Goal: Information Seeking & Learning: Learn about a topic

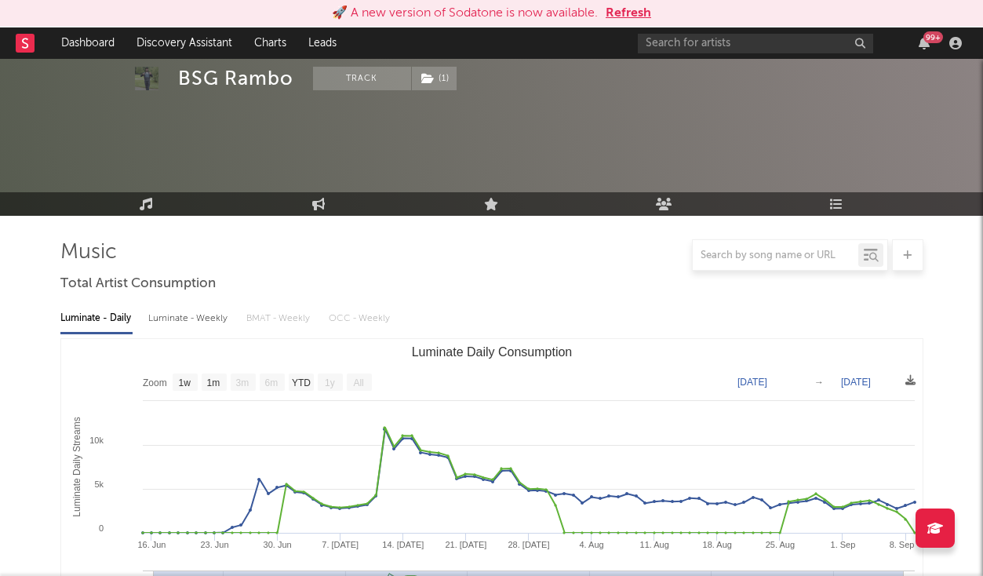
select select "1w"
select select "All"
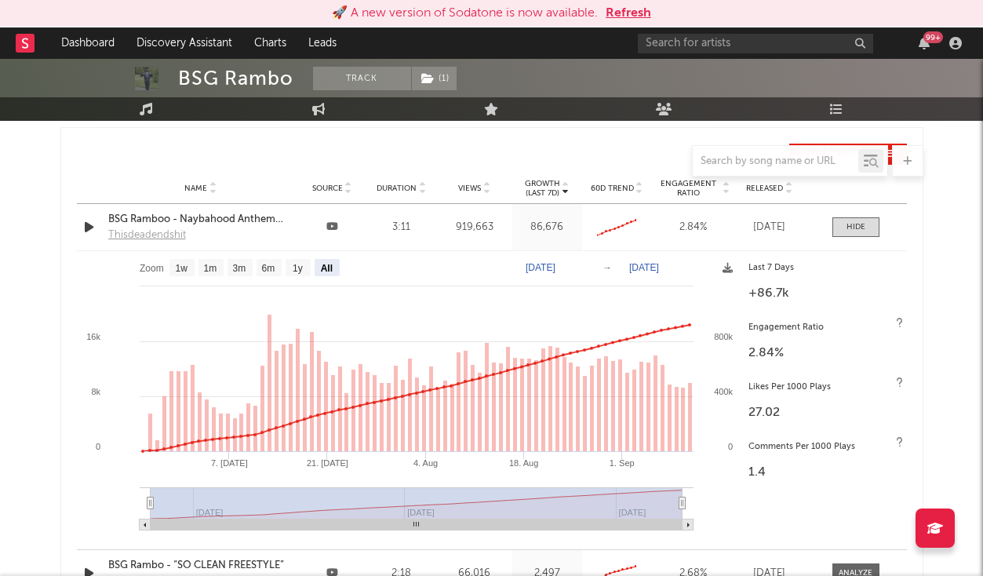
click at [648, 8] on button "Refresh" at bounding box center [627, 13] width 45 height 19
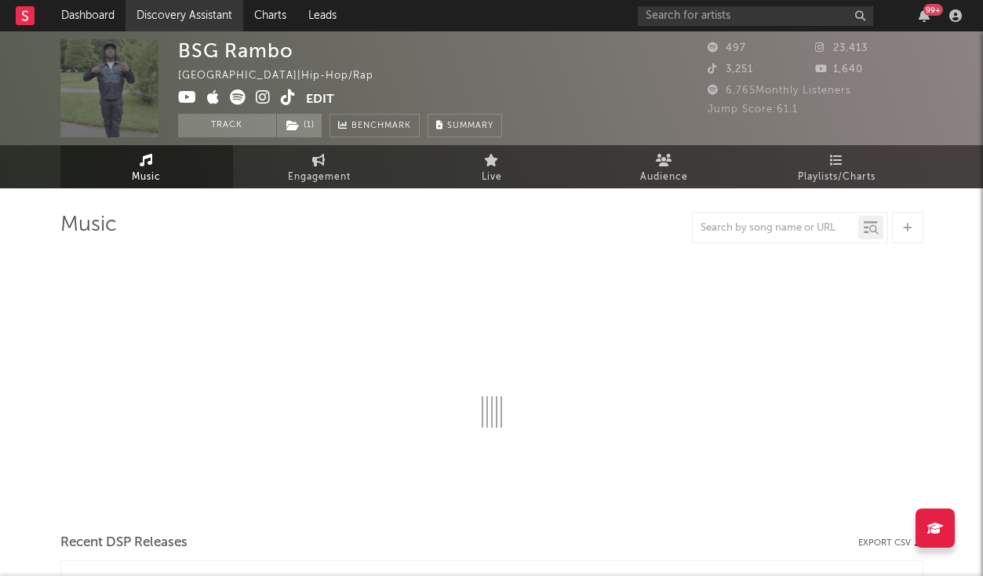
click at [198, 20] on link "Discovery Assistant" at bounding box center [184, 15] width 118 height 31
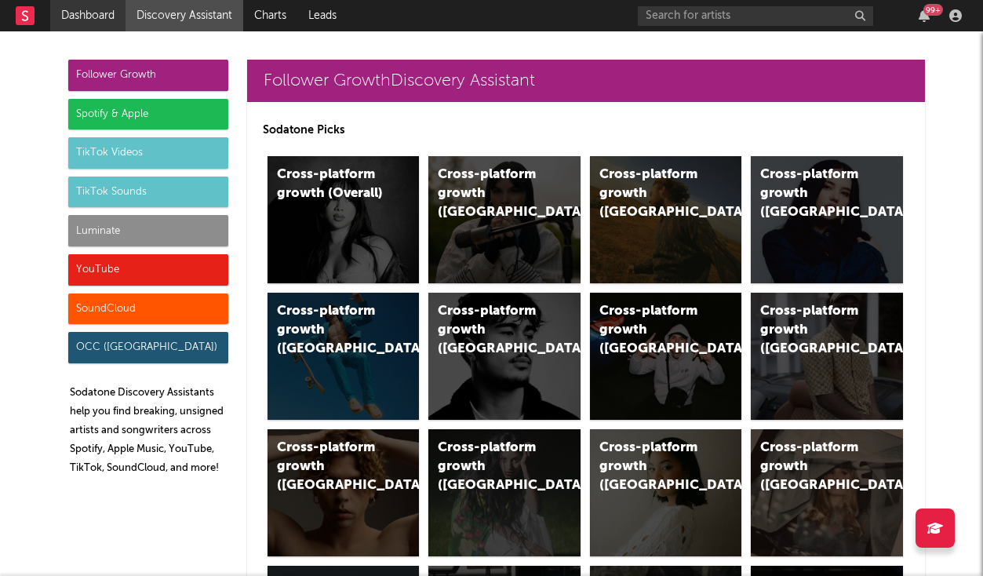
click at [119, 13] on link "Dashboard" at bounding box center [87, 15] width 75 height 31
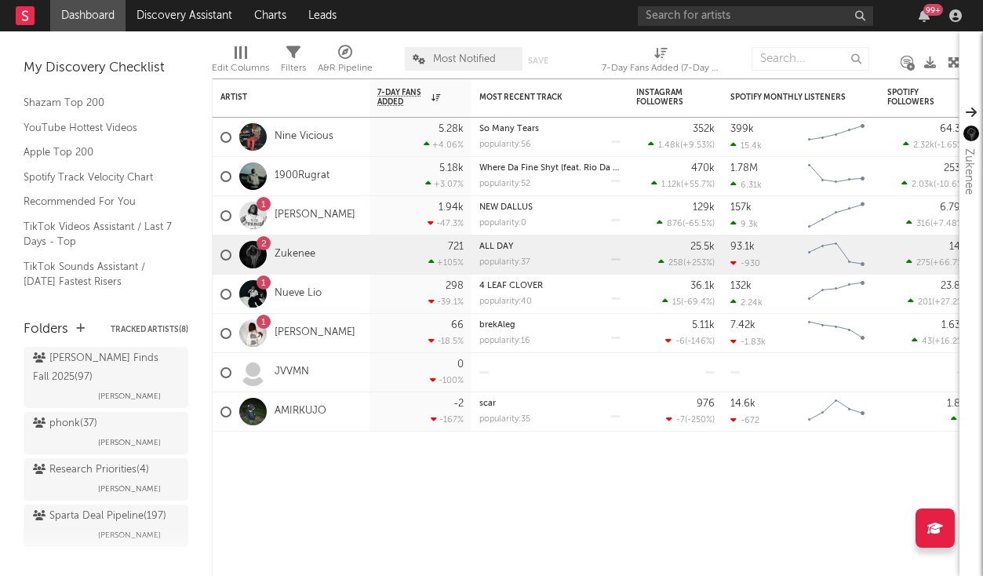
scroll to position [649, 0]
click at [700, 19] on input "text" at bounding box center [755, 16] width 235 height 20
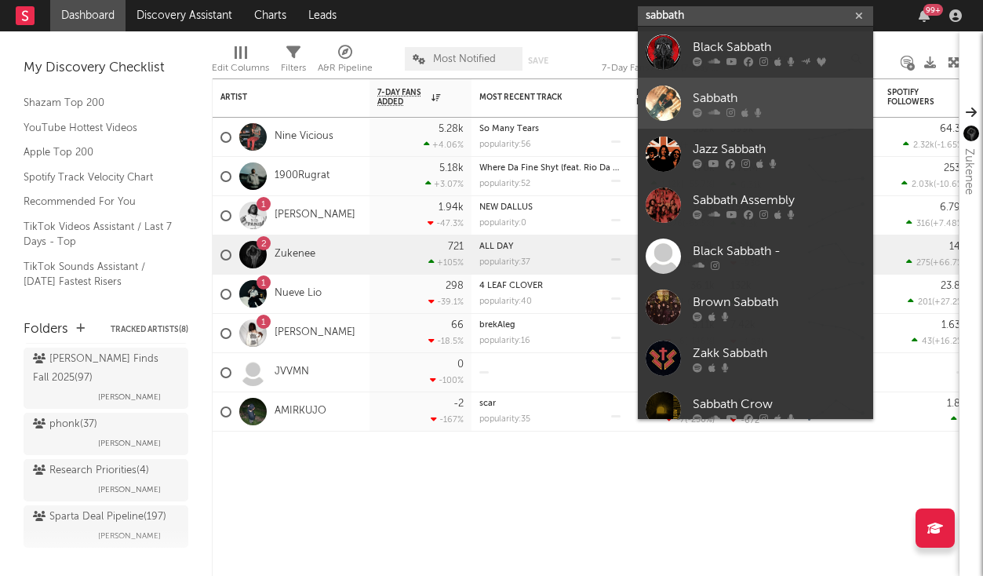
type input "sabbath"
click at [705, 117] on div at bounding box center [778, 111] width 173 height 9
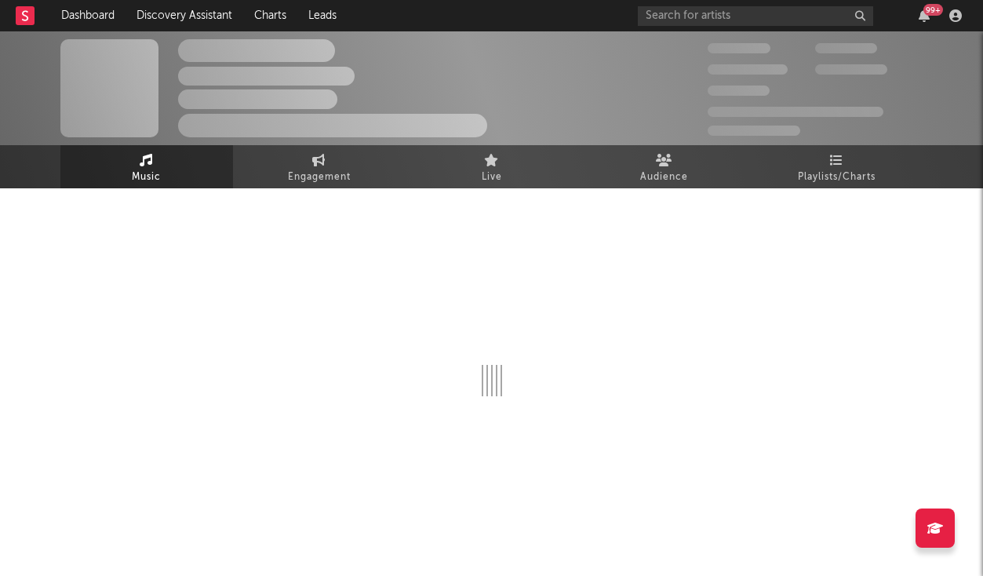
select select "1w"
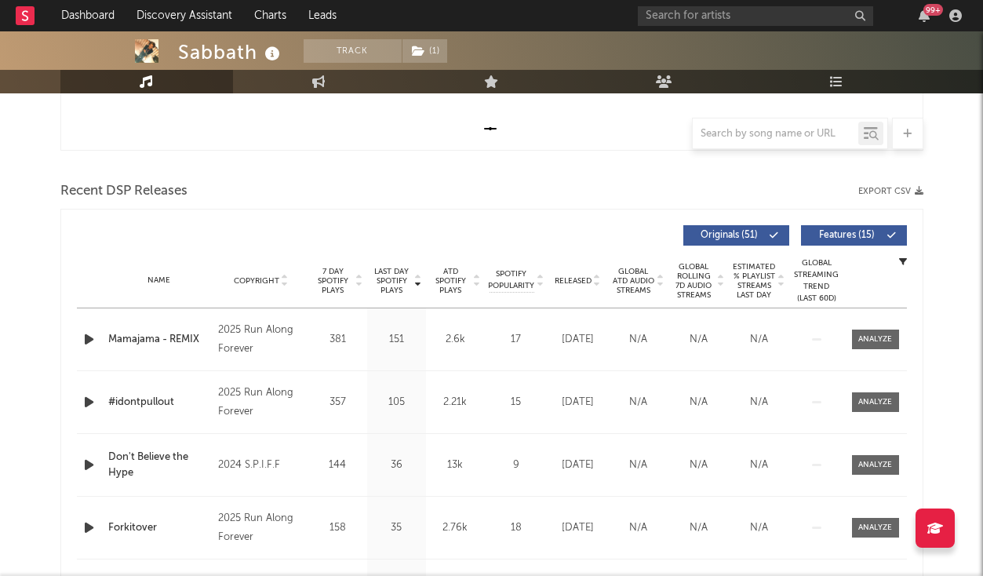
scroll to position [476, 0]
click at [883, 335] on div at bounding box center [875, 338] width 34 height 12
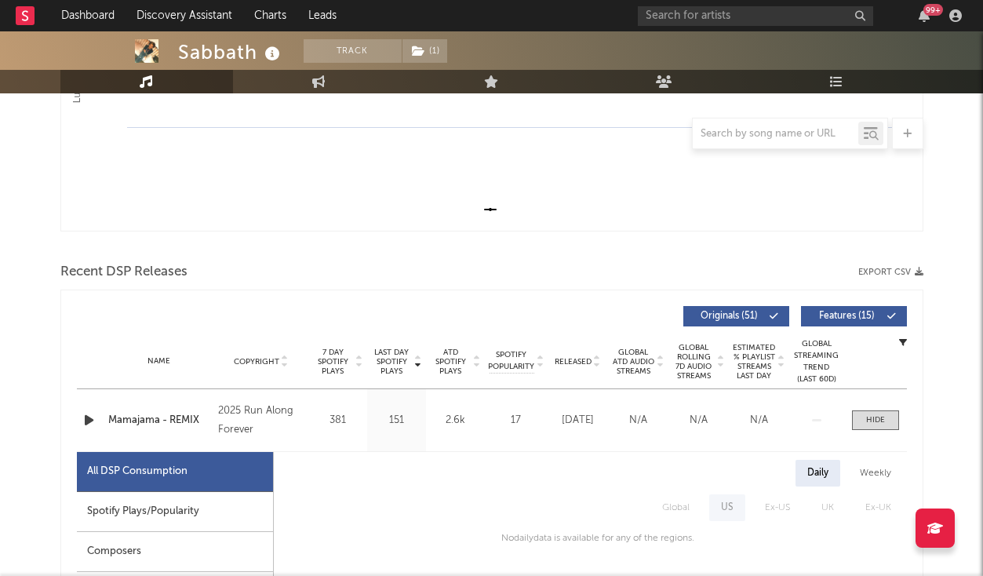
scroll to position [393, 0]
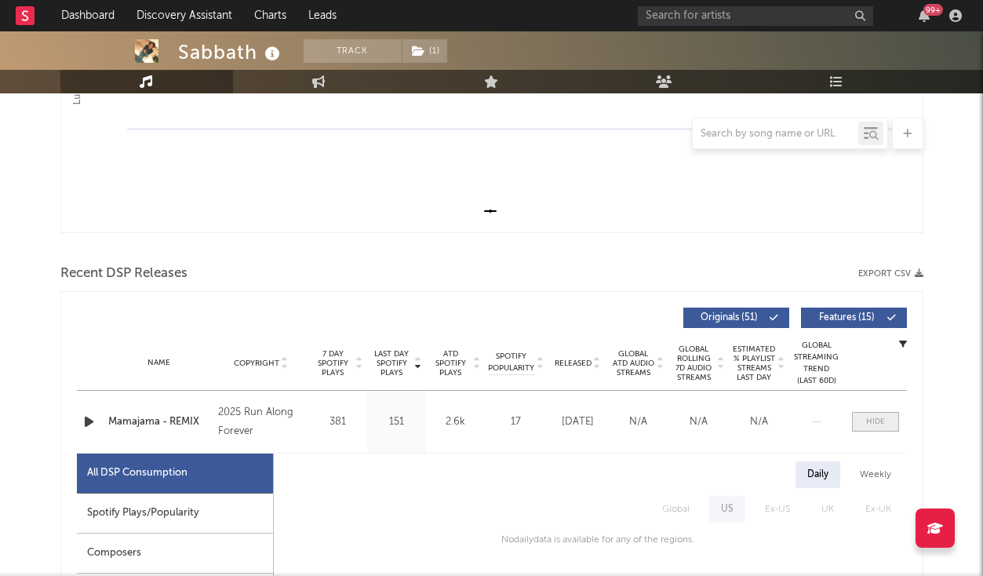
click at [872, 424] on div at bounding box center [875, 422] width 19 height 12
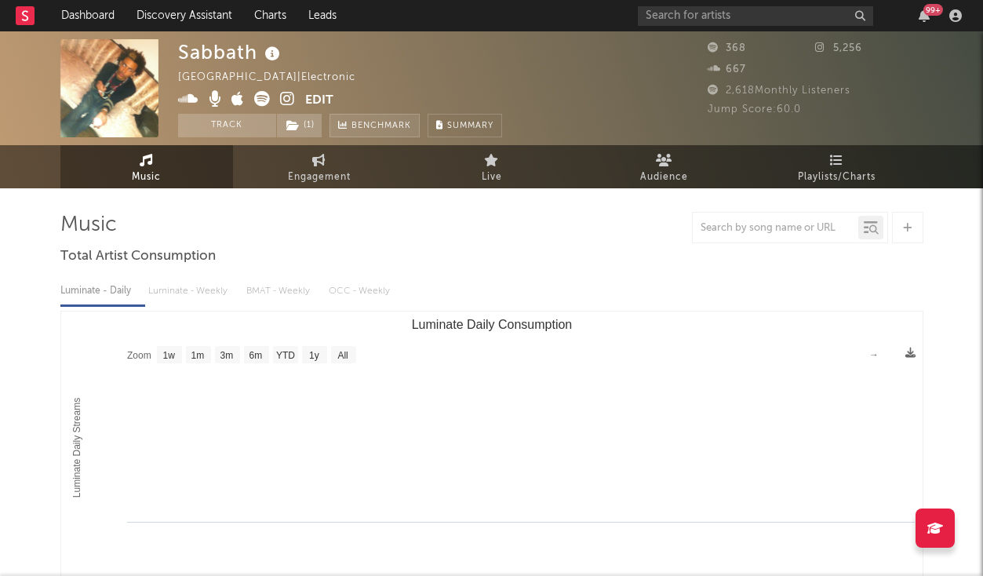
scroll to position [0, 0]
click at [186, 29] on link "Discovery Assistant" at bounding box center [184, 15] width 118 height 31
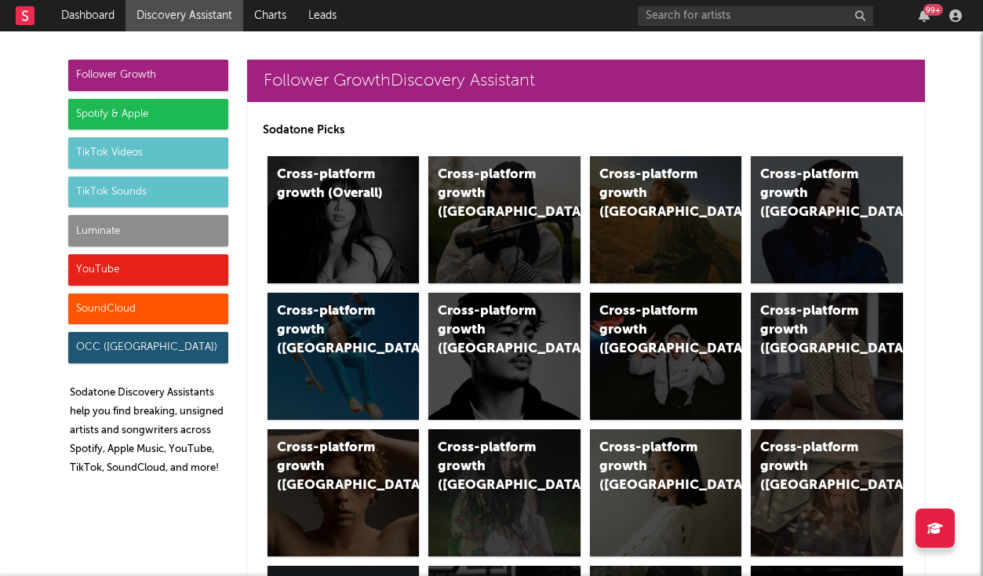
click at [117, 242] on div "Luminate" at bounding box center [148, 230] width 160 height 31
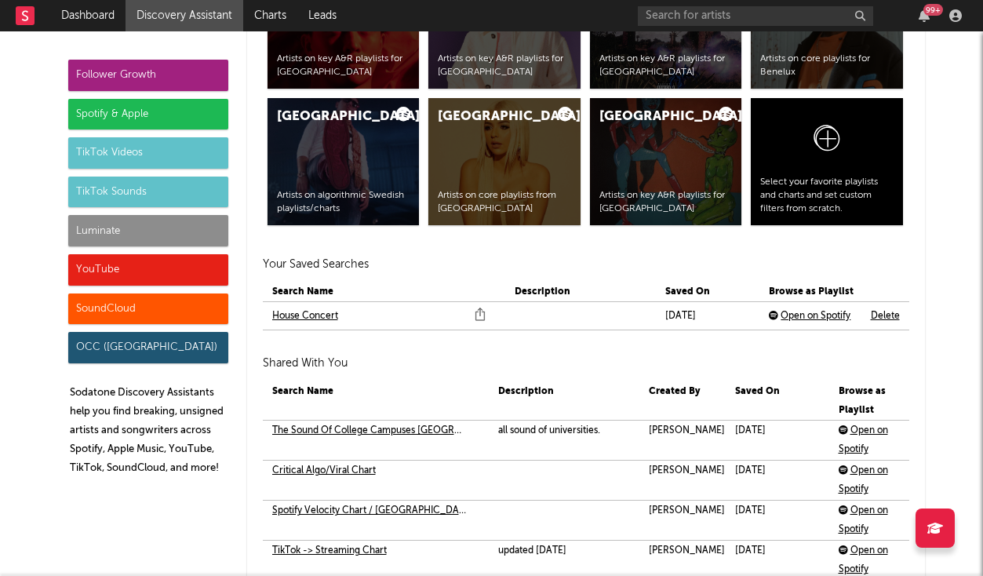
scroll to position [7003, 0]
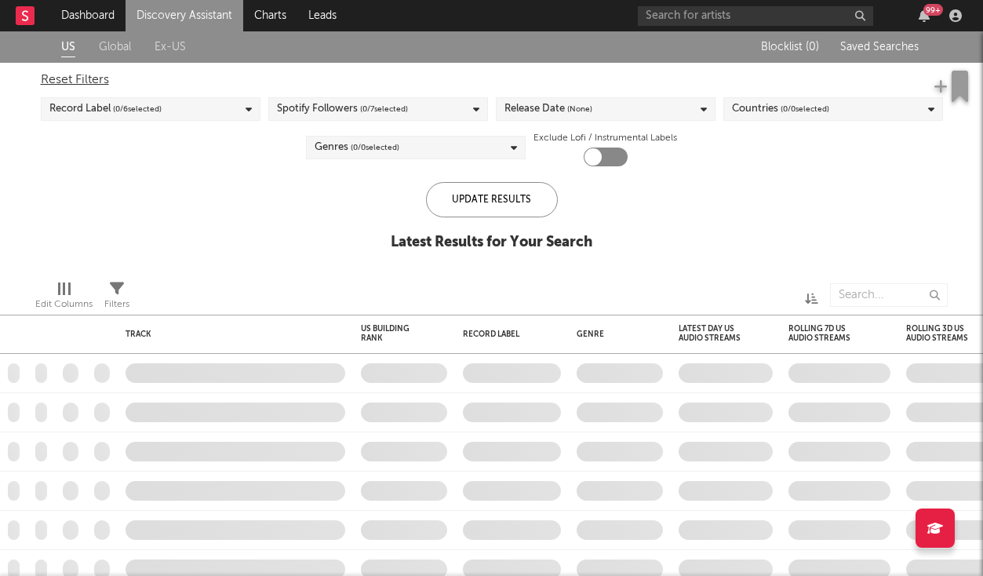
checkbox input "true"
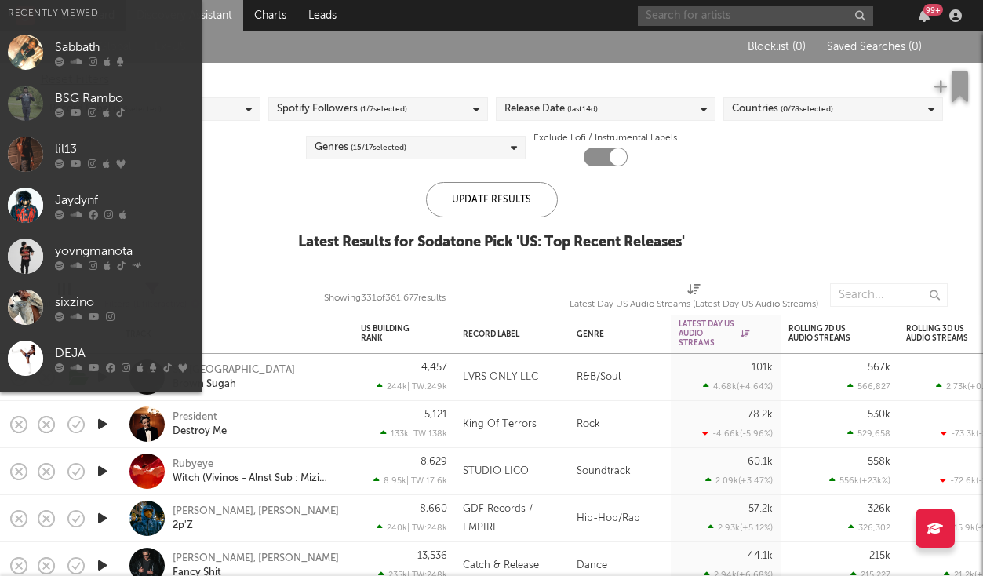
click at [687, 16] on input "text" at bounding box center [755, 16] width 235 height 20
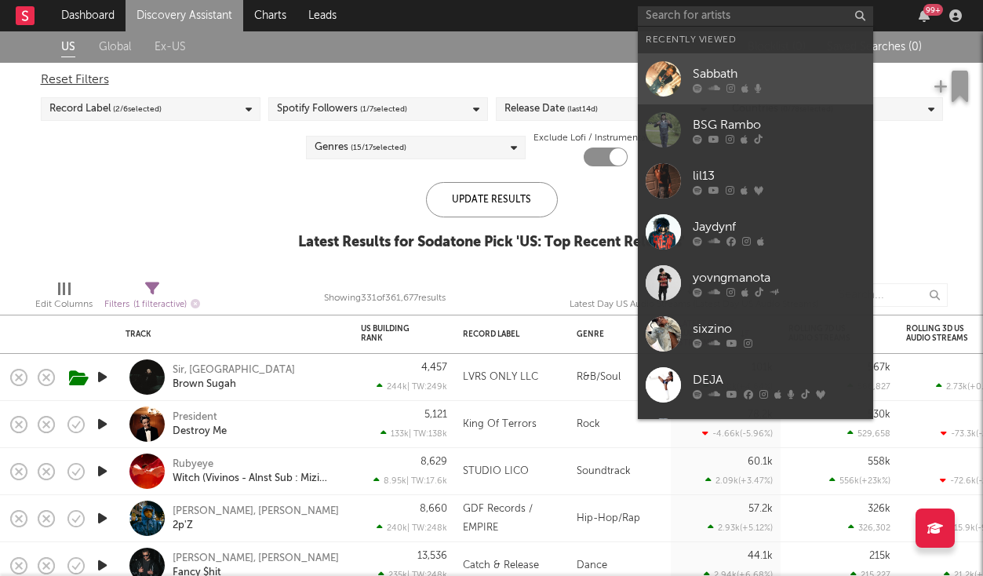
click at [703, 72] on div "Sabbath" at bounding box center [778, 73] width 173 height 19
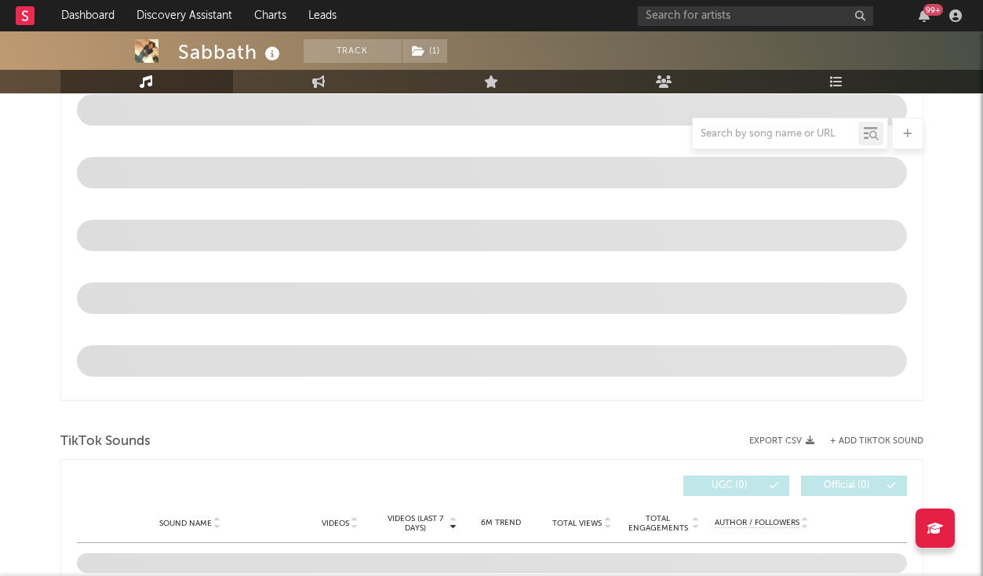
select select "1w"
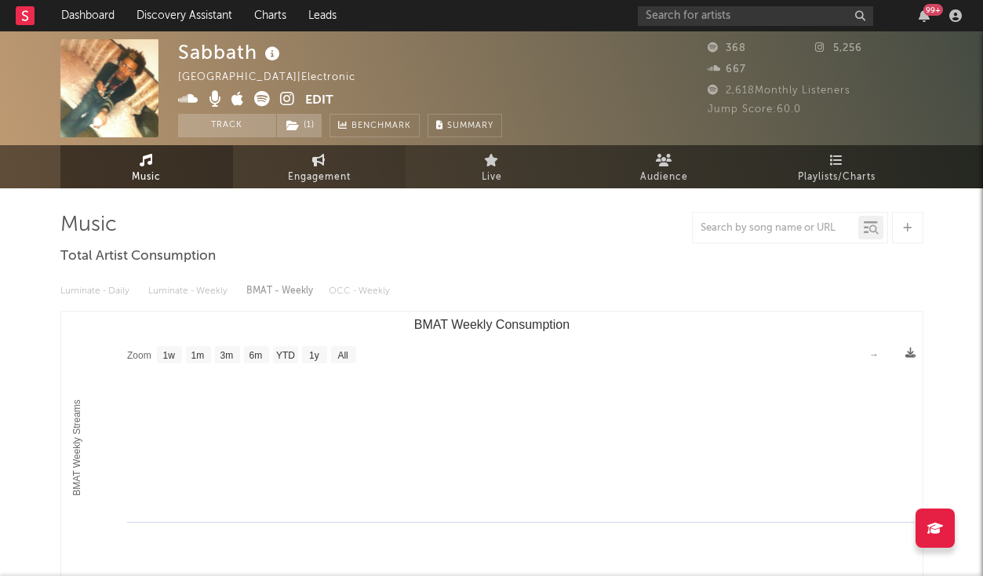
click at [326, 165] on link "Engagement" at bounding box center [319, 166] width 173 height 43
select select "1w"
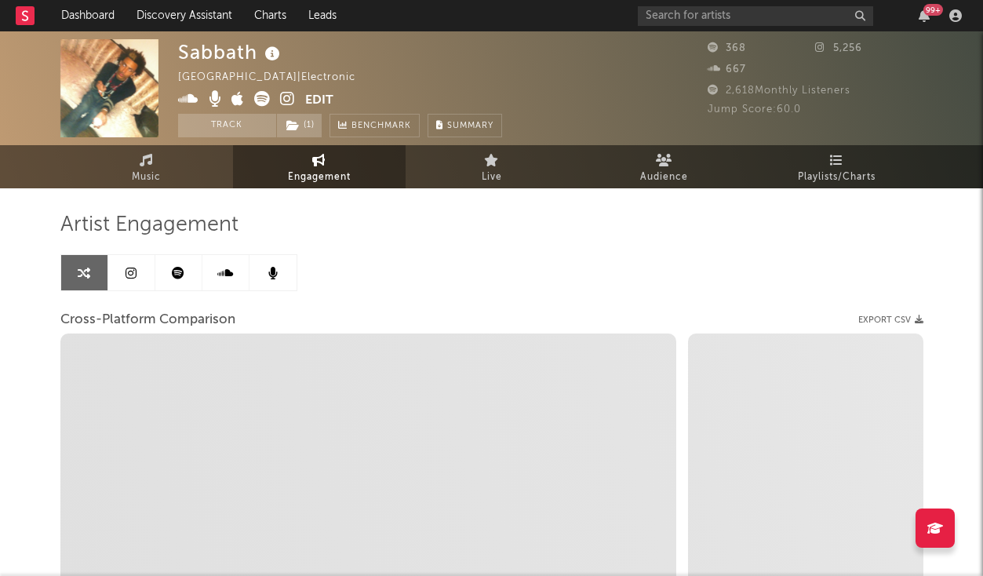
select select "1m"
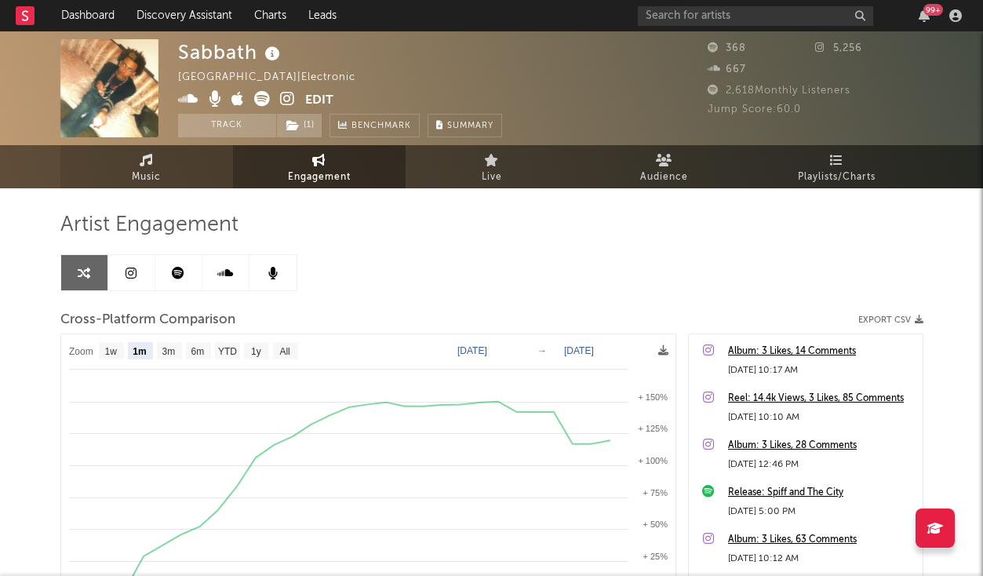
click at [185, 173] on link "Music" at bounding box center [146, 166] width 173 height 43
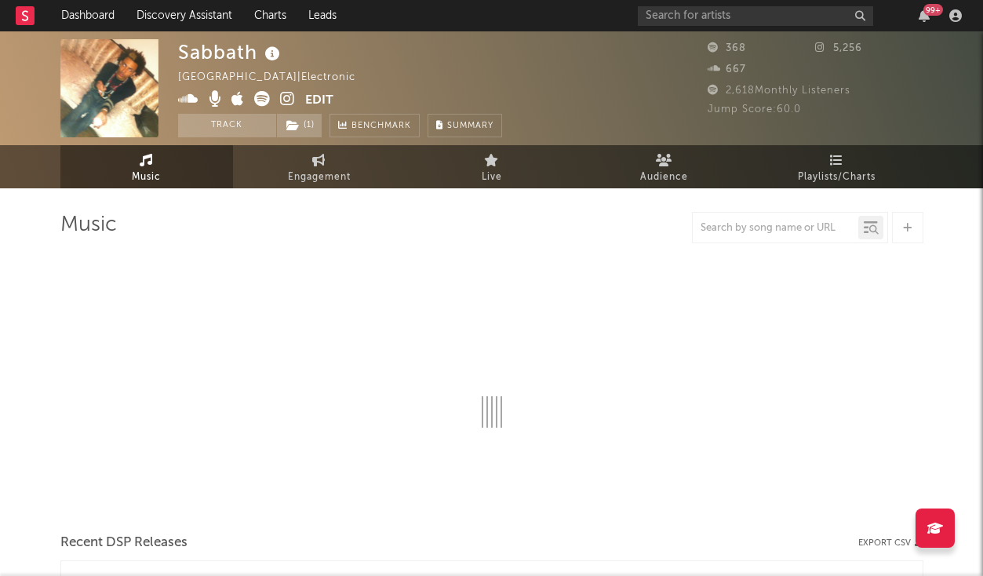
select select "1w"
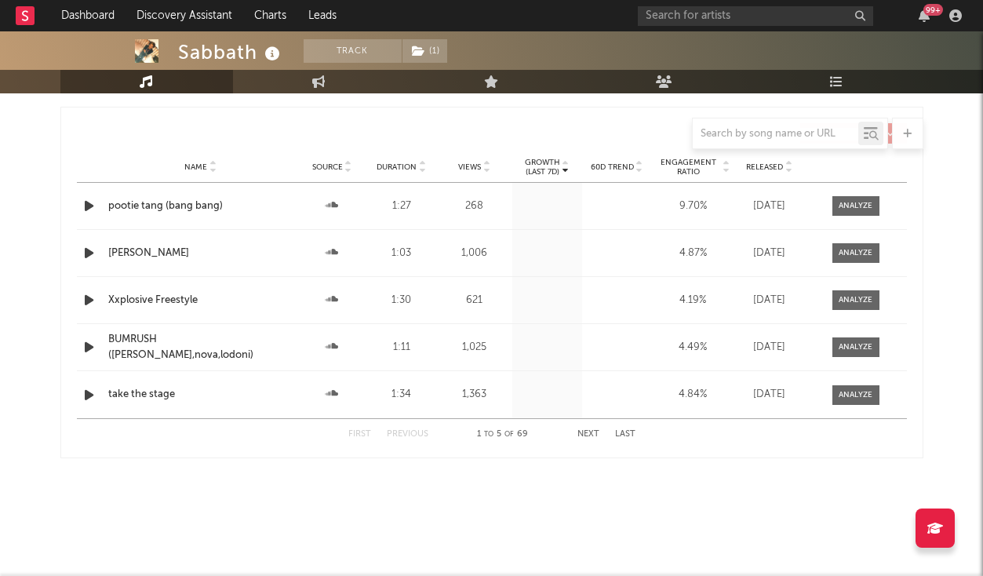
scroll to position [1446, 0]
